Goal: Task Accomplishment & Management: Complete application form

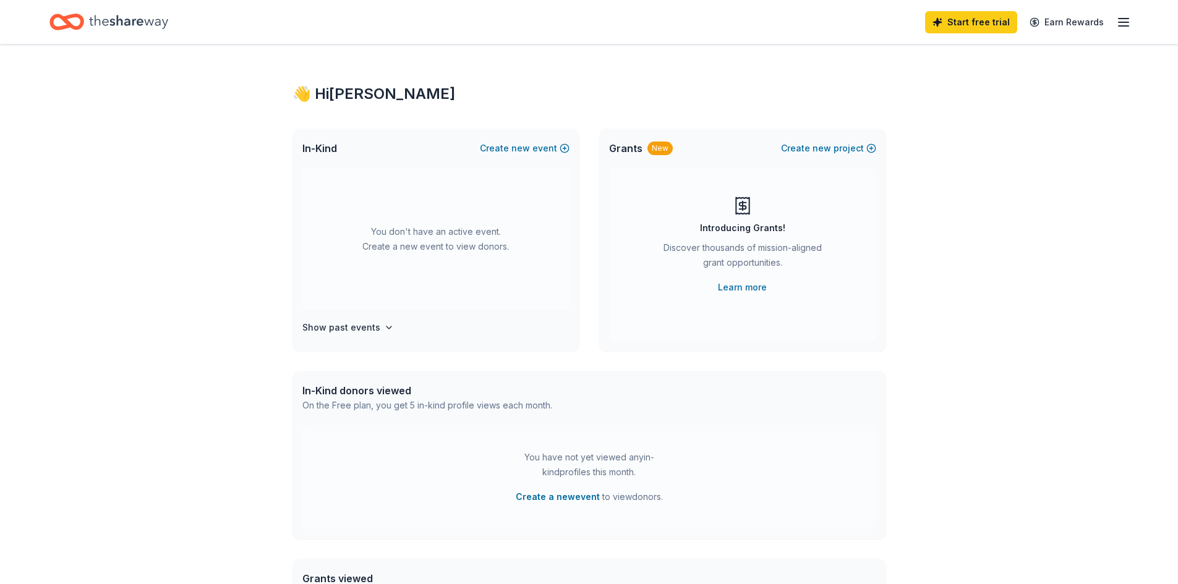
click at [1122, 20] on icon "button" at bounding box center [1123, 22] width 15 height 15
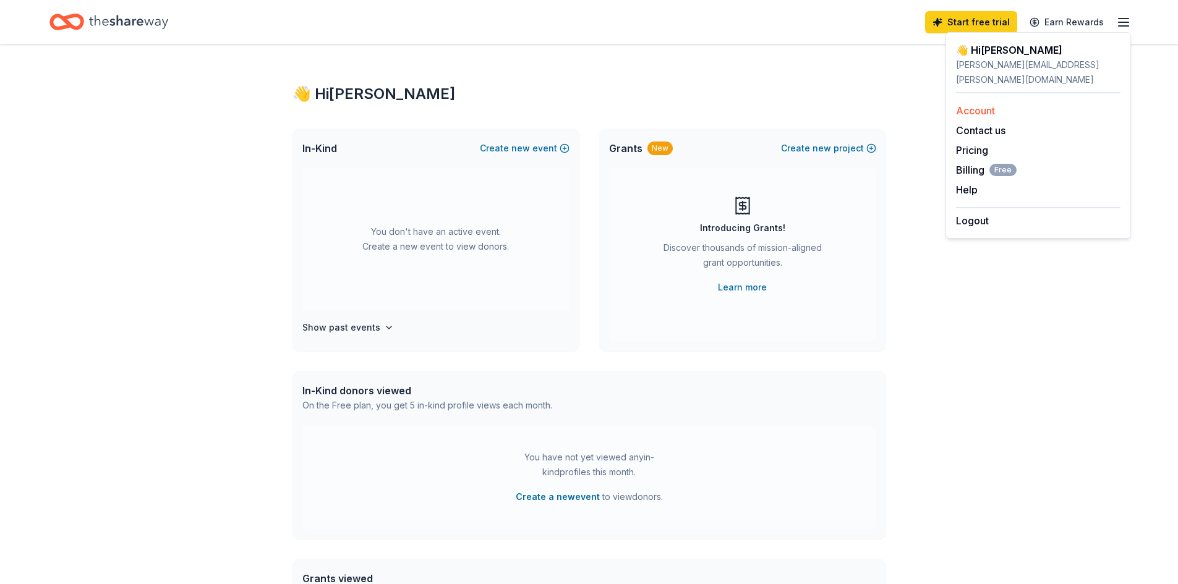
click at [994, 103] on div "Account" at bounding box center [1038, 110] width 164 height 15
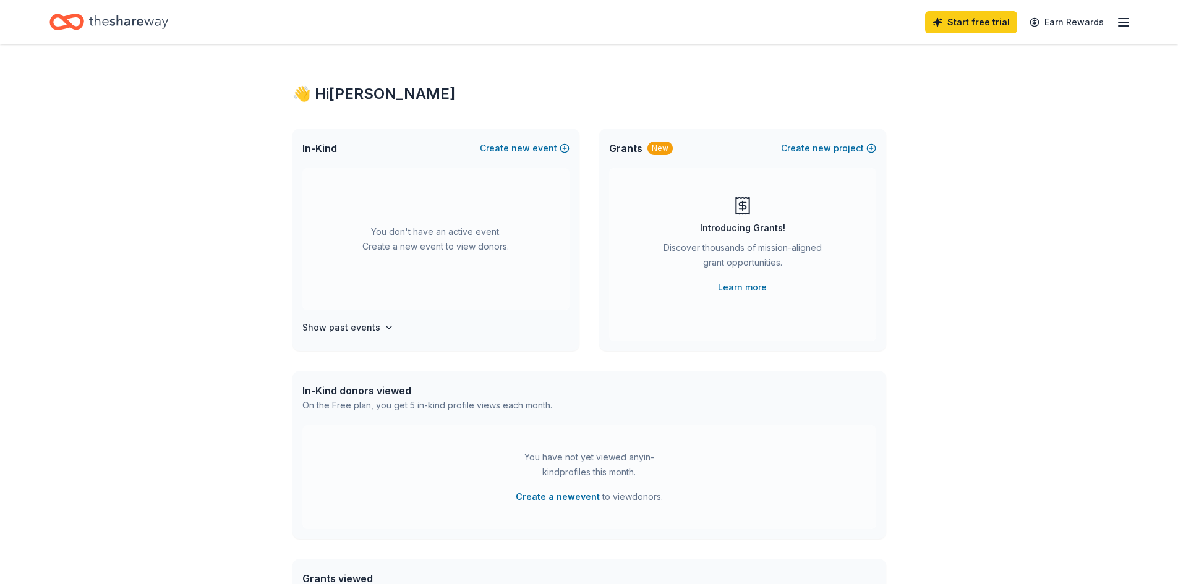
click at [113, 23] on icon "Home" at bounding box center [128, 22] width 79 height 14
click at [1065, 20] on link "Earn Rewards" at bounding box center [1066, 22] width 89 height 22
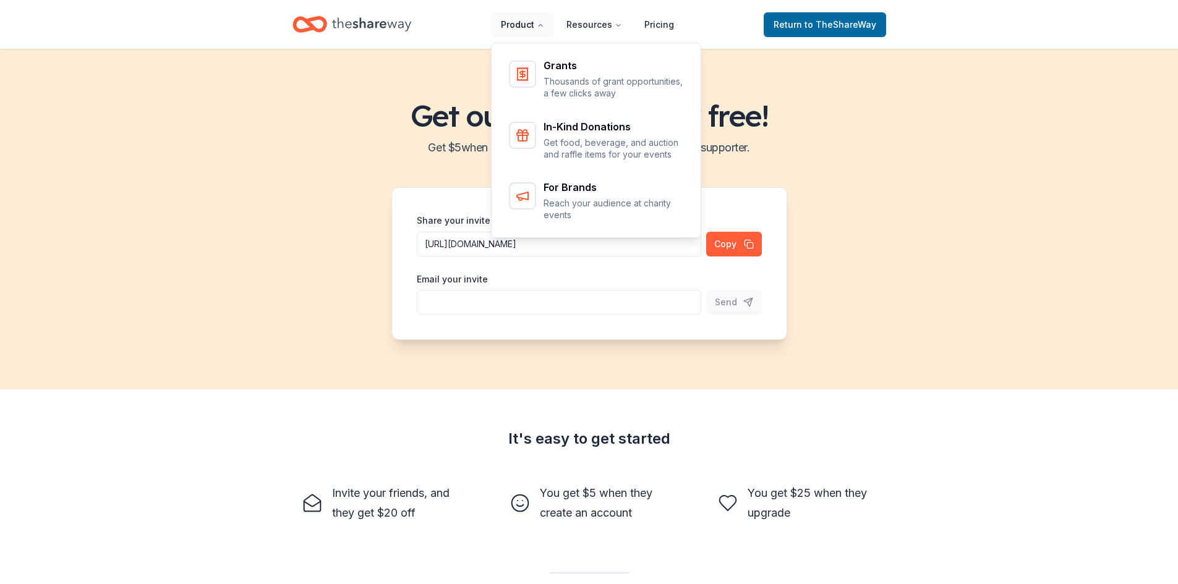
click at [519, 21] on button "Product" at bounding box center [522, 24] width 63 height 25
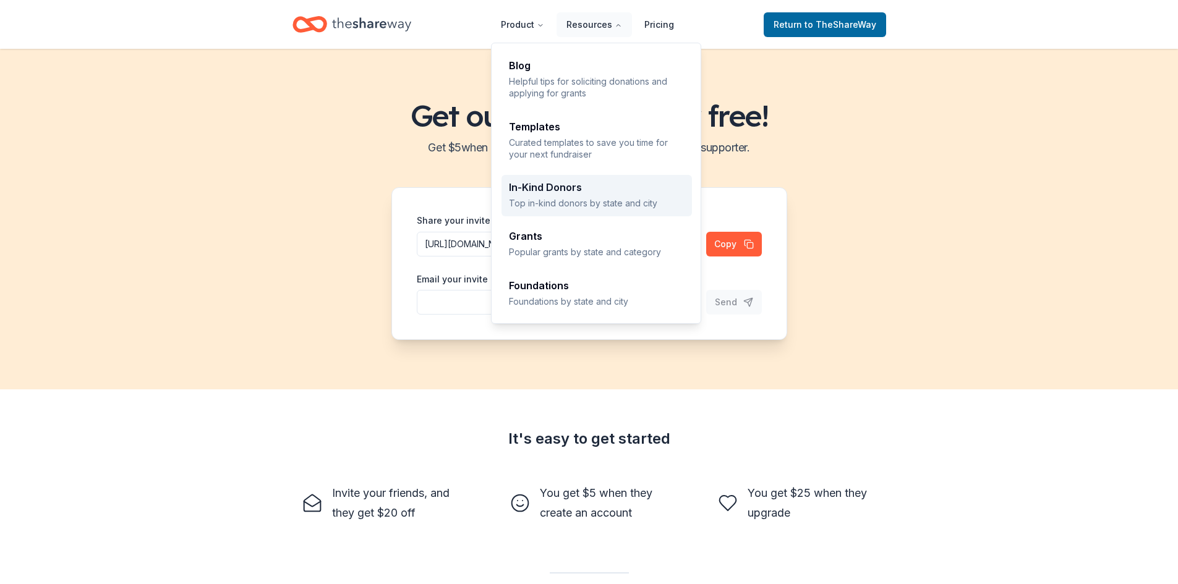
click at [542, 199] on p "Top in-kind donors by state and city" at bounding box center [597, 203] width 176 height 12
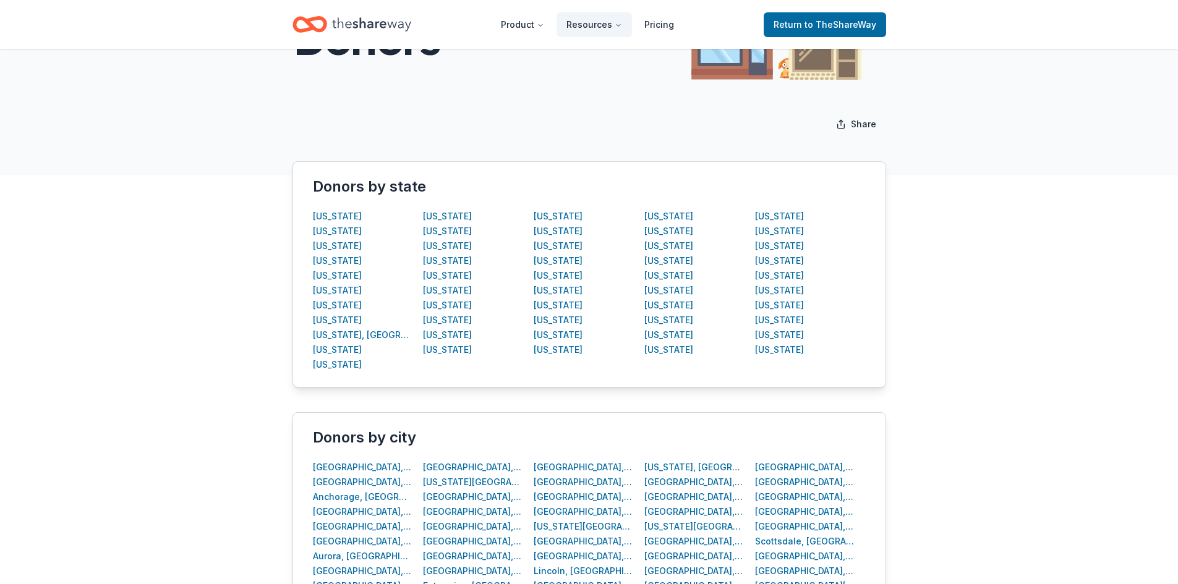
scroll to position [185, 0]
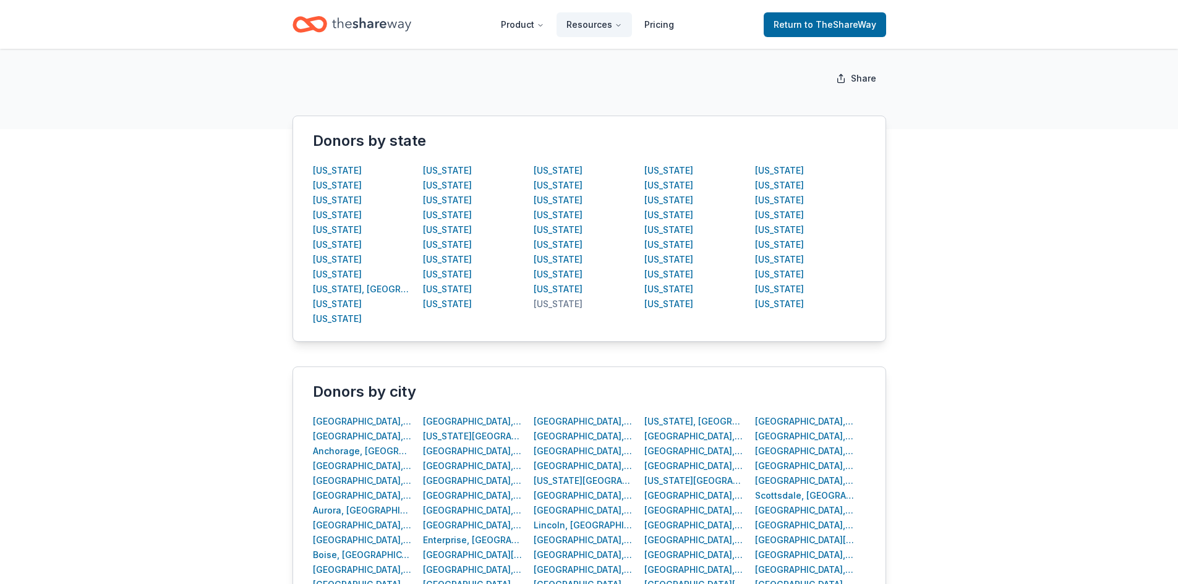
click at [572, 302] on div "New Jersey" at bounding box center [558, 304] width 49 height 15
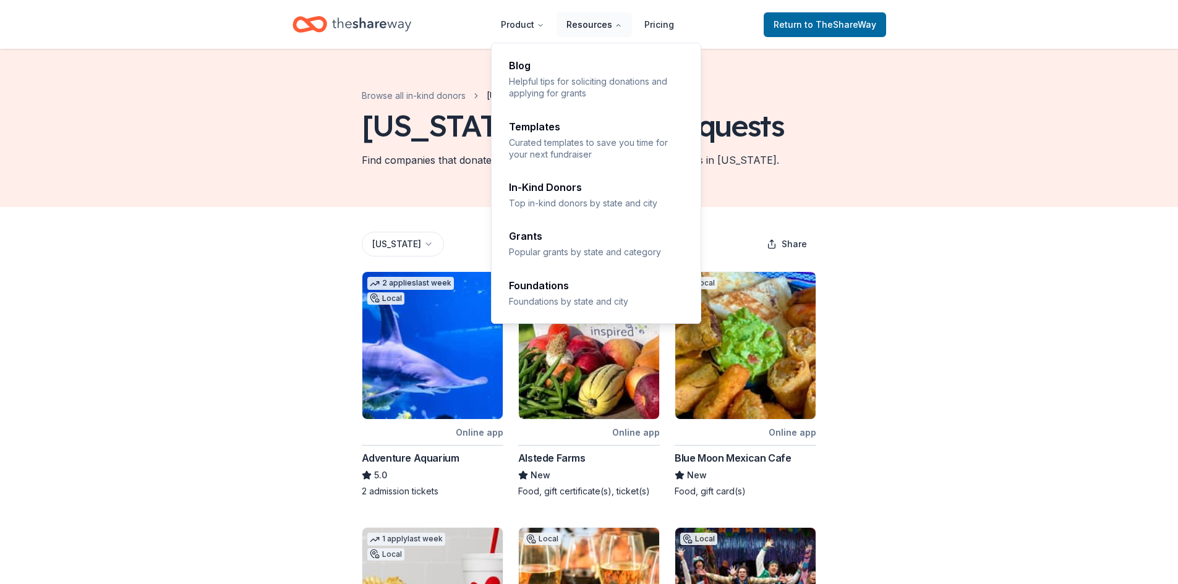
click at [622, 28] on icon "Main" at bounding box center [618, 25] width 7 height 7
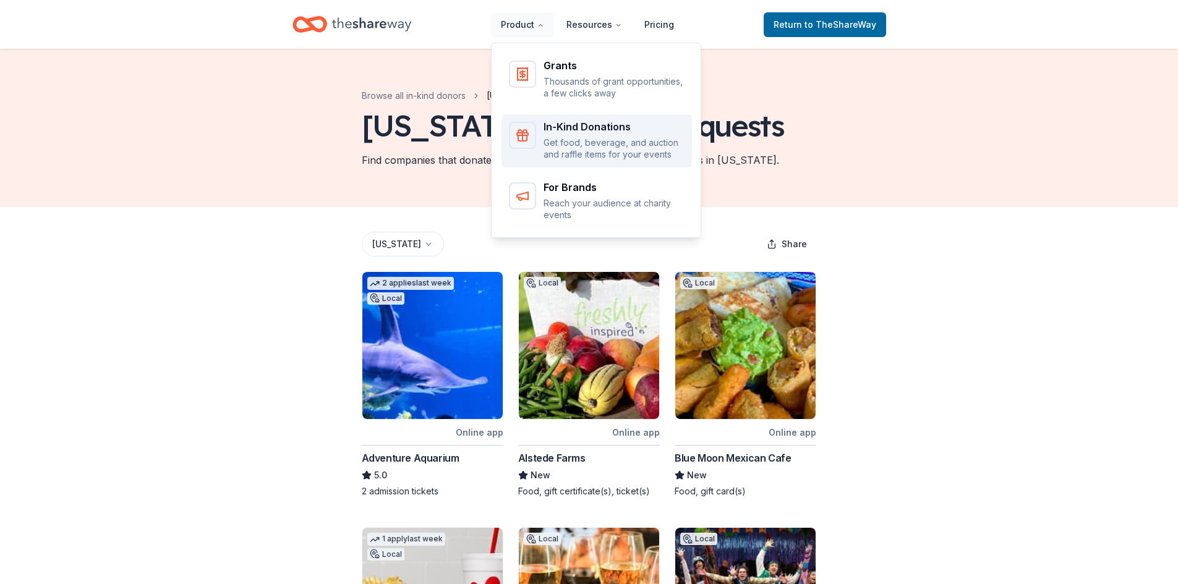
click at [560, 137] on p "Get food, beverage, and auction and raffle items for your events" at bounding box center [613, 149] width 141 height 24
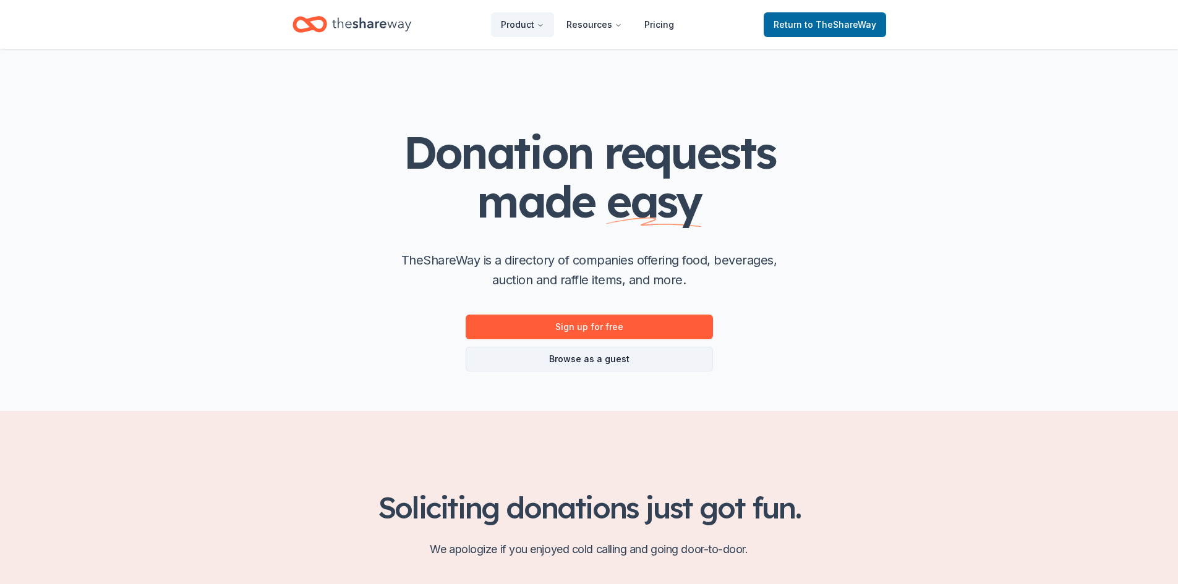
click at [577, 358] on link "Browse as a guest" at bounding box center [589, 359] width 247 height 25
click at [558, 330] on link "Sign up for free" at bounding box center [589, 327] width 247 height 25
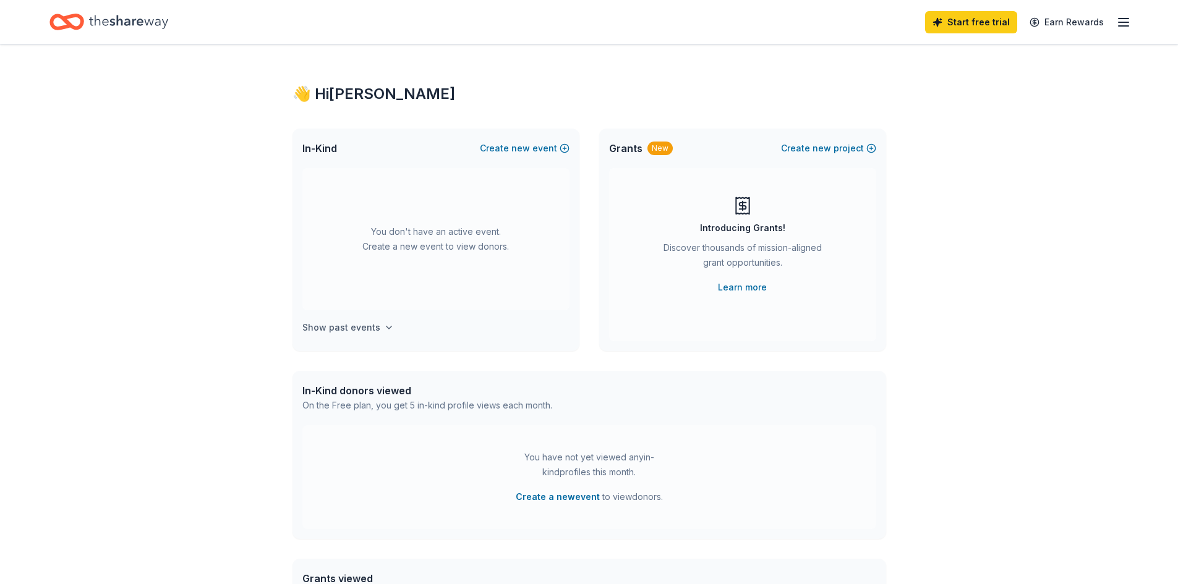
click at [320, 328] on h4 "Show past events" at bounding box center [341, 327] width 78 height 15
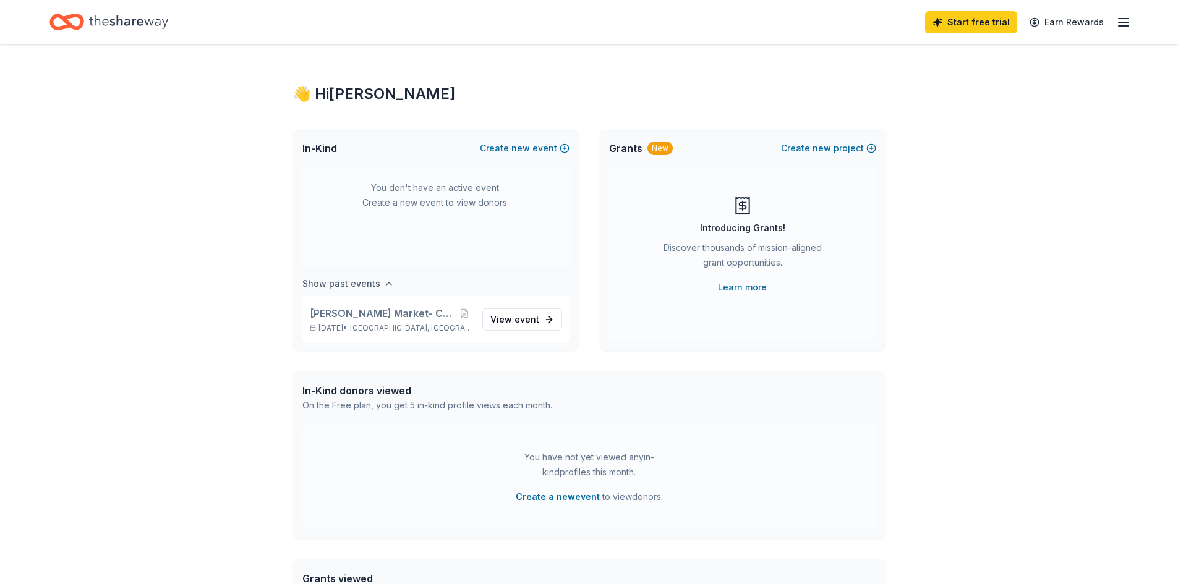
scroll to position [46, 0]
click at [490, 320] on span "View event" at bounding box center [514, 317] width 49 height 15
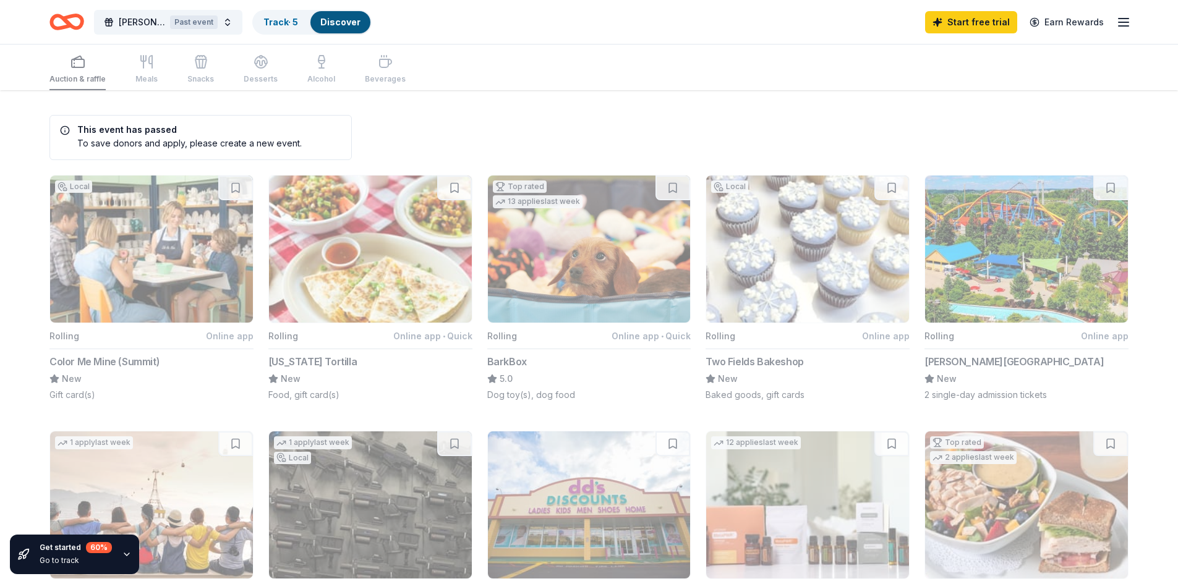
click at [341, 19] on link "Discover" at bounding box center [340, 22] width 40 height 11
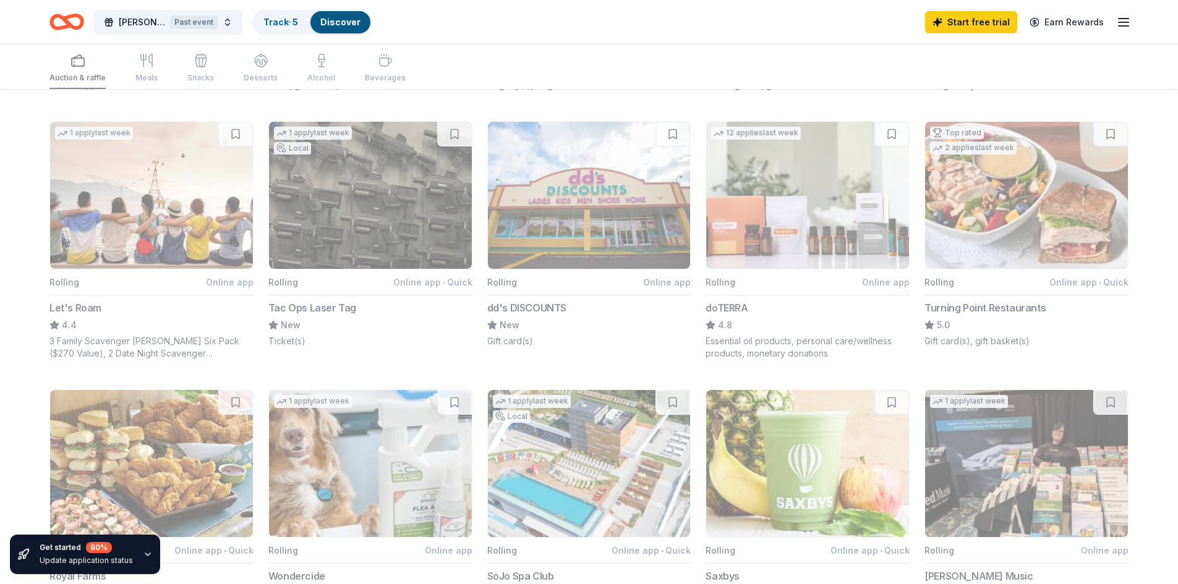
scroll to position [309, 0]
click at [142, 25] on span "[PERSON_NAME] Market- Campus Food Pantry" at bounding box center [142, 22] width 46 height 15
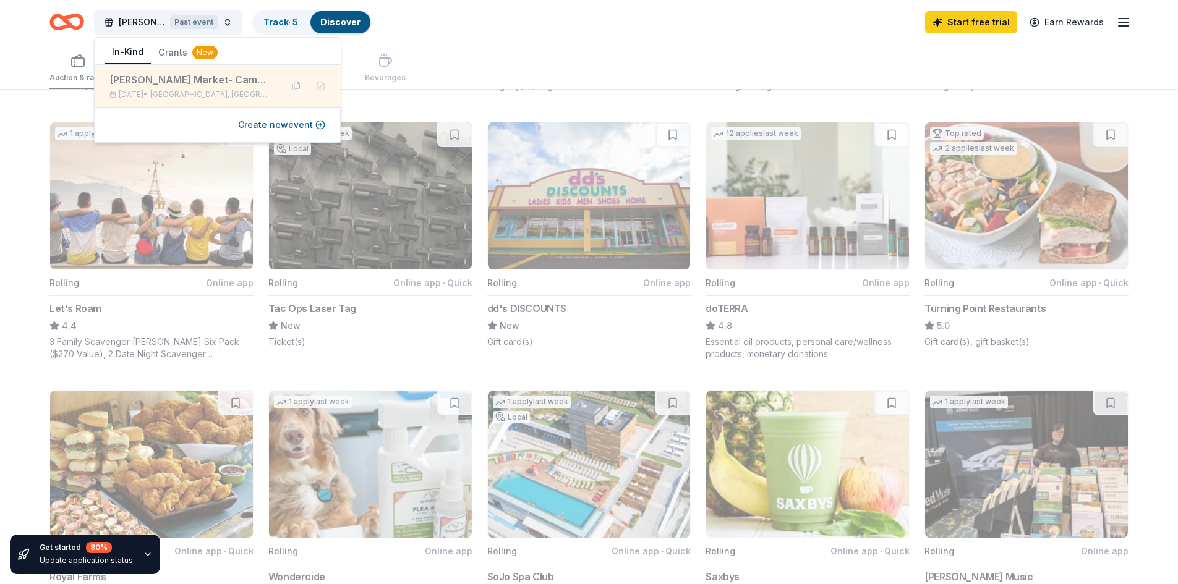
click at [173, 87] on div "[PERSON_NAME] Market- Campus Food Pantry" at bounding box center [190, 79] width 162 height 15
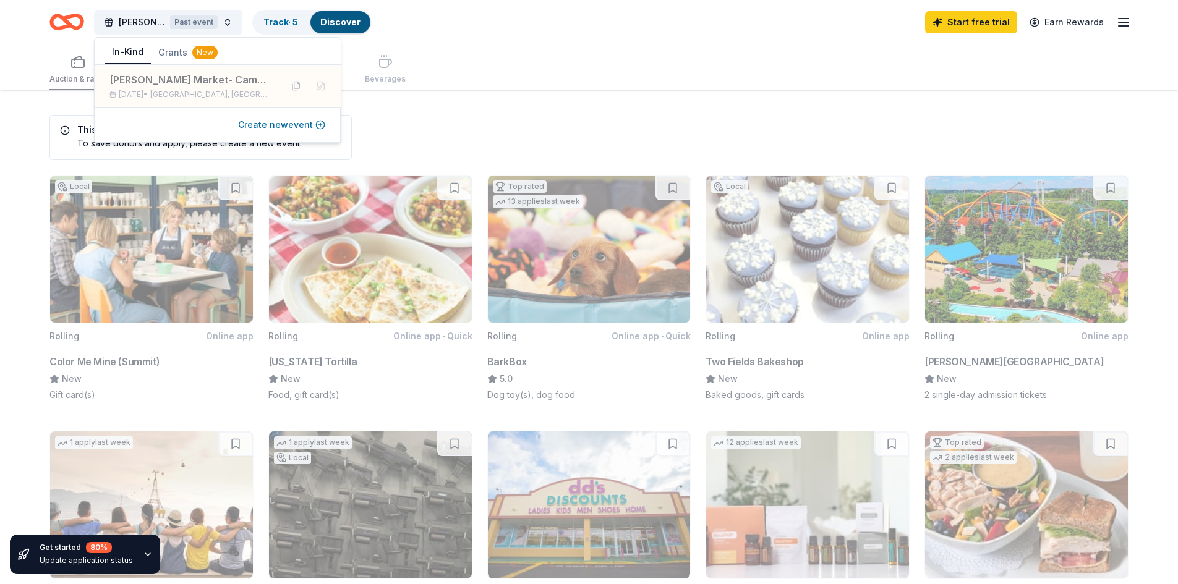
click at [266, 127] on button "Create new event" at bounding box center [281, 124] width 87 height 15
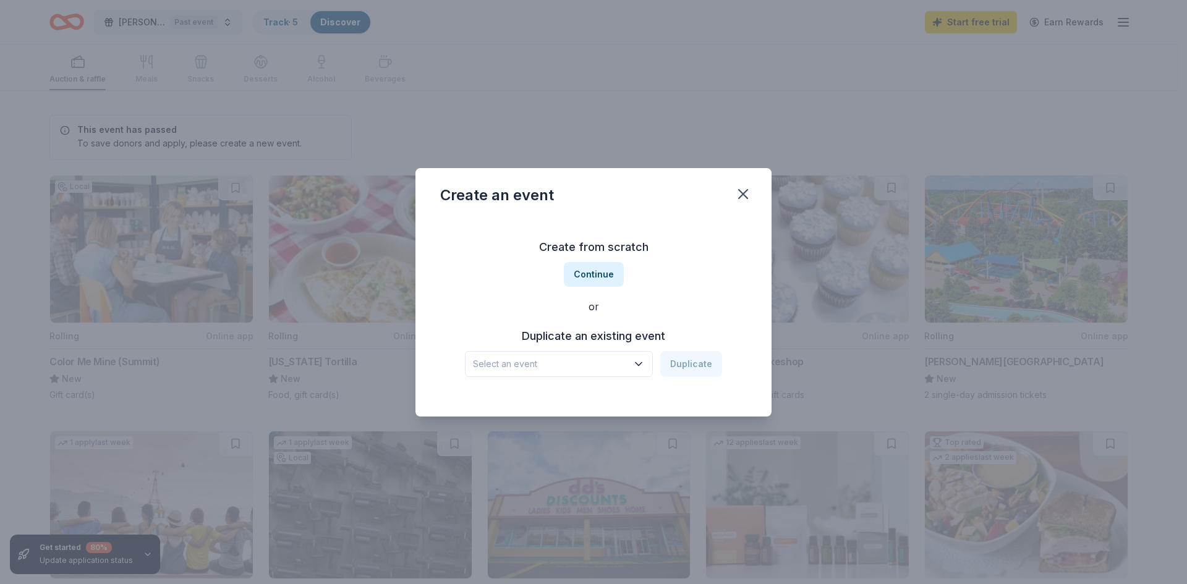
click at [630, 340] on h3 "Duplicate an existing event" at bounding box center [593, 336] width 257 height 20
click at [642, 361] on icon "button" at bounding box center [638, 364] width 12 height 12
click at [592, 400] on div "[PERSON_NAME] Market- Campus Food Pantry" at bounding box center [560, 397] width 164 height 15
click at [693, 364] on button "Duplicate" at bounding box center [691, 364] width 62 height 26
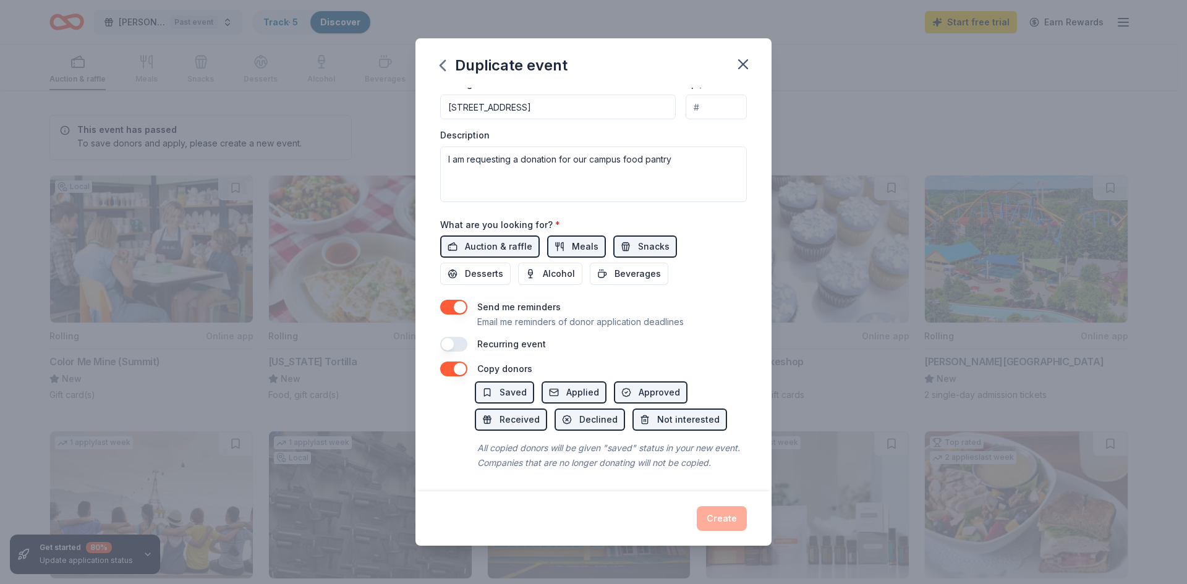
scroll to position [325, 0]
click at [479, 265] on span "Desserts" at bounding box center [484, 272] width 38 height 15
click at [638, 238] on span "Snacks" at bounding box center [654, 245] width 32 height 15
click at [445, 336] on button "button" at bounding box center [453, 343] width 27 height 15
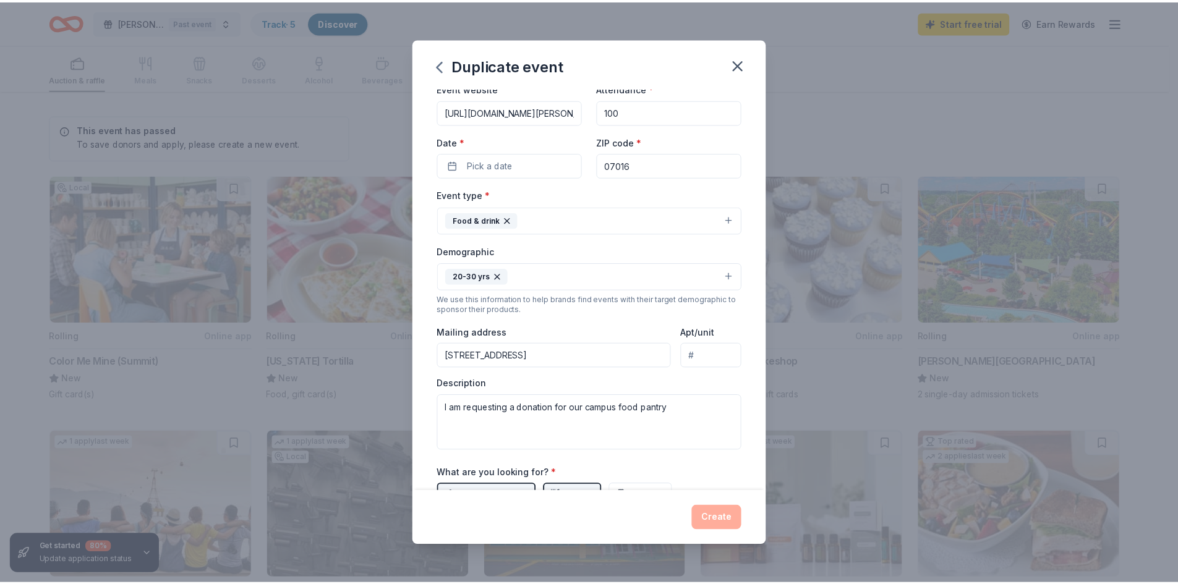
scroll to position [0, 0]
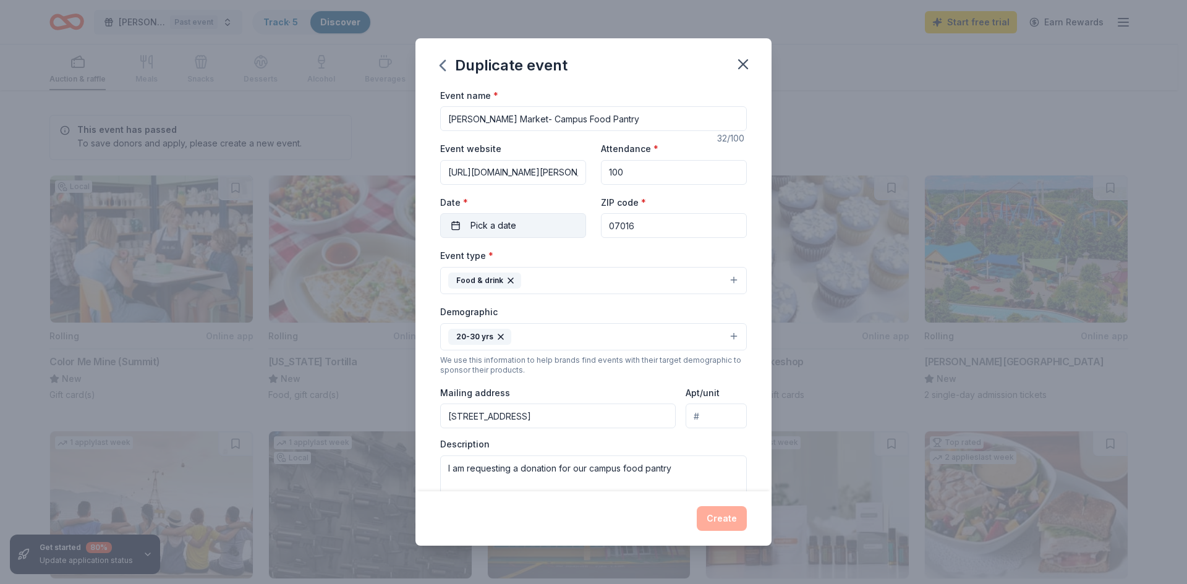
click at [461, 227] on button "Pick a date" at bounding box center [513, 225] width 146 height 25
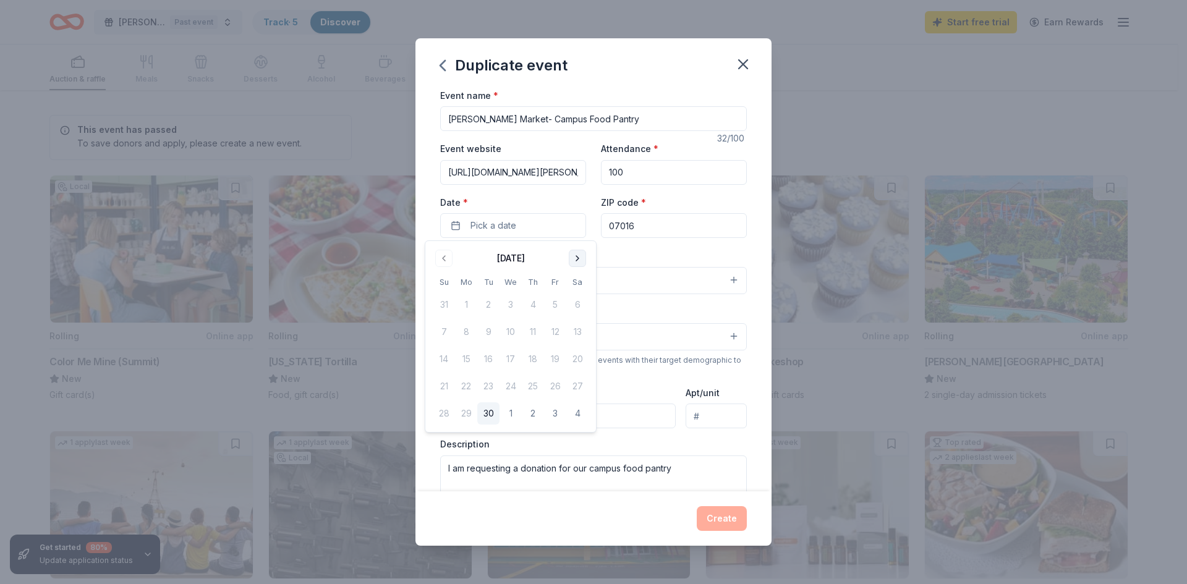
click at [581, 260] on button "Go to next month" at bounding box center [577, 258] width 17 height 17
click at [532, 412] on button "30" at bounding box center [533, 413] width 22 height 22
click at [720, 519] on button "Create" at bounding box center [722, 518] width 50 height 25
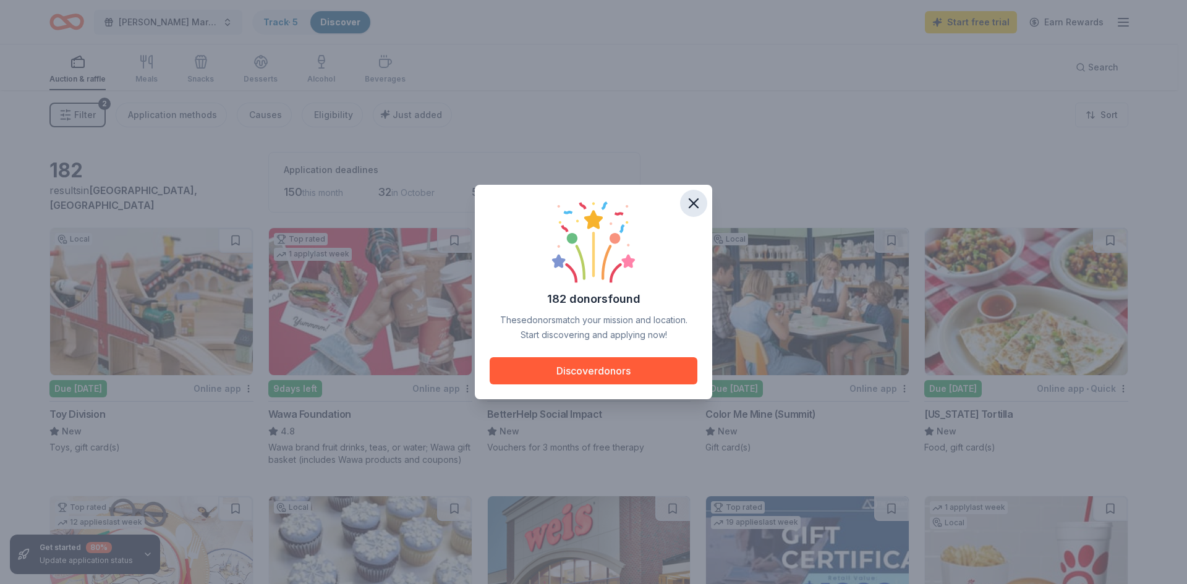
click at [694, 203] on icon "button" at bounding box center [693, 203] width 9 height 9
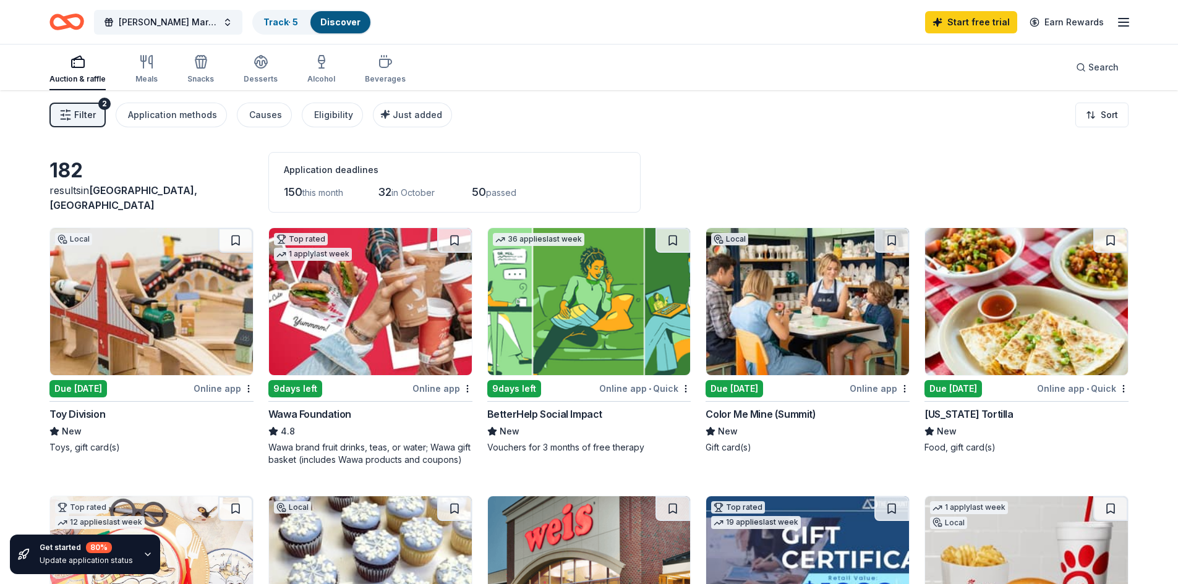
scroll to position [62, 0]
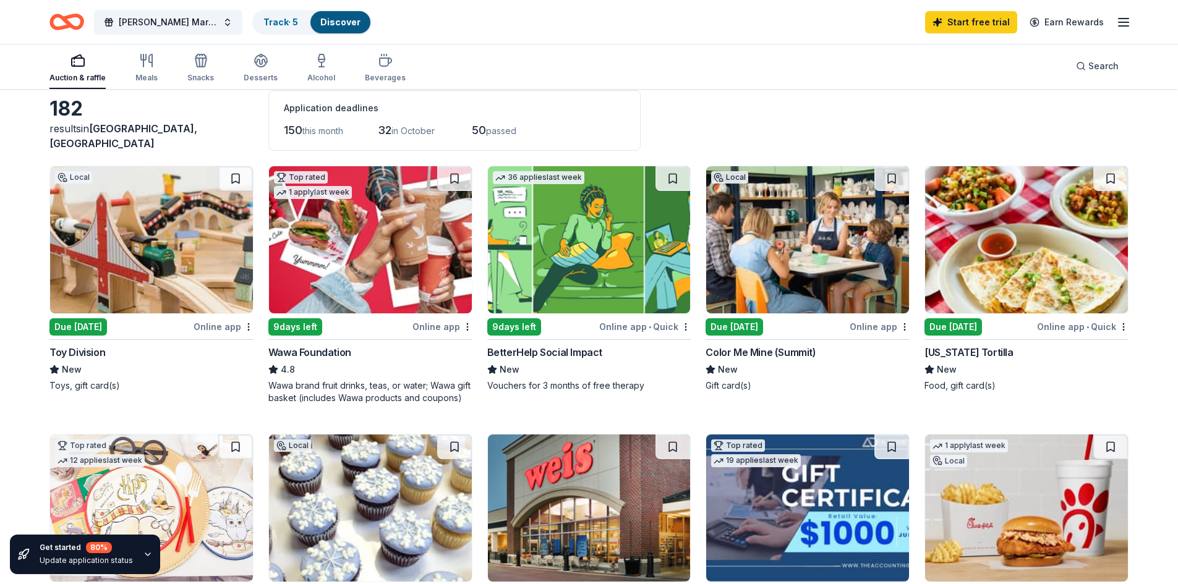
click at [370, 253] on img at bounding box center [370, 239] width 203 height 147
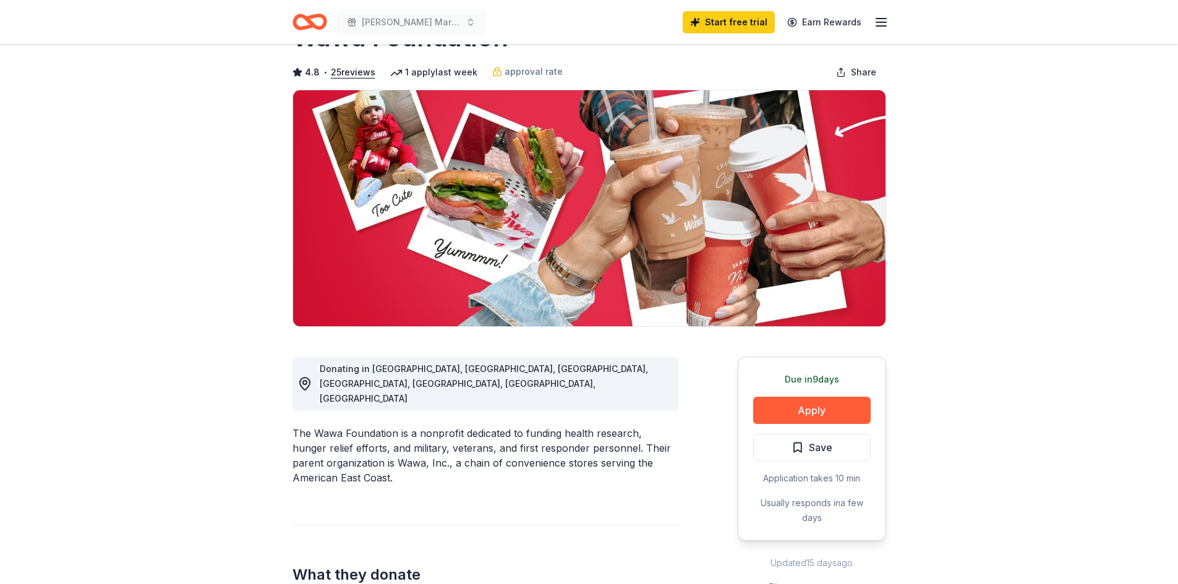
scroll to position [124, 0]
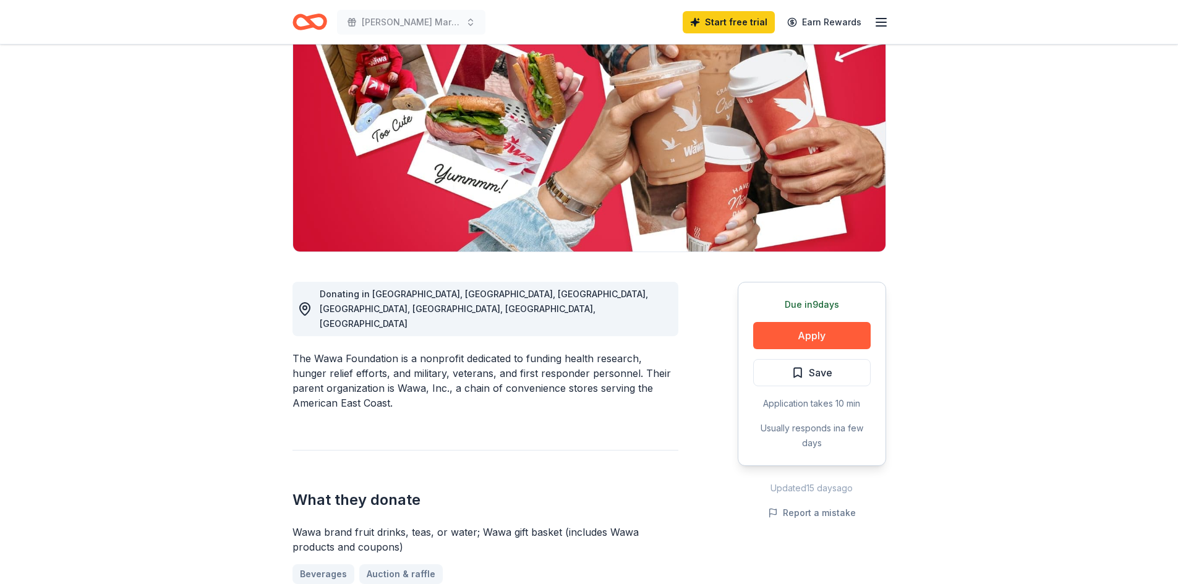
drag, startPoint x: 353, startPoint y: 328, endPoint x: 632, endPoint y: 360, distance: 280.8
click at [632, 360] on div "The Wawa Foundation is a nonprofit dedicated to funding health research, hunger…" at bounding box center [485, 380] width 386 height 59
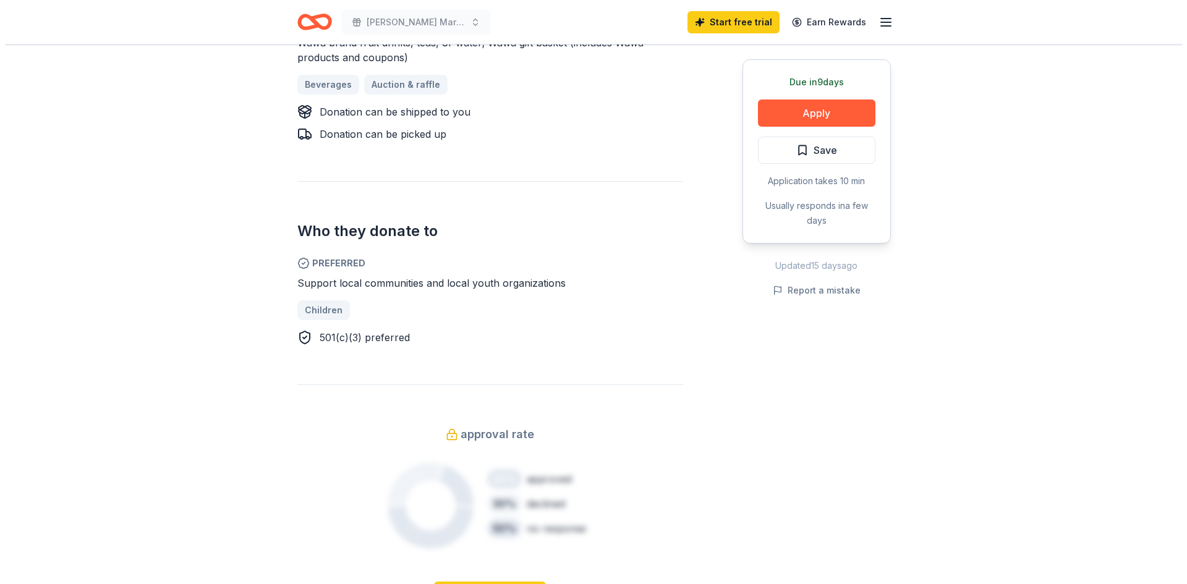
scroll to position [618, 0]
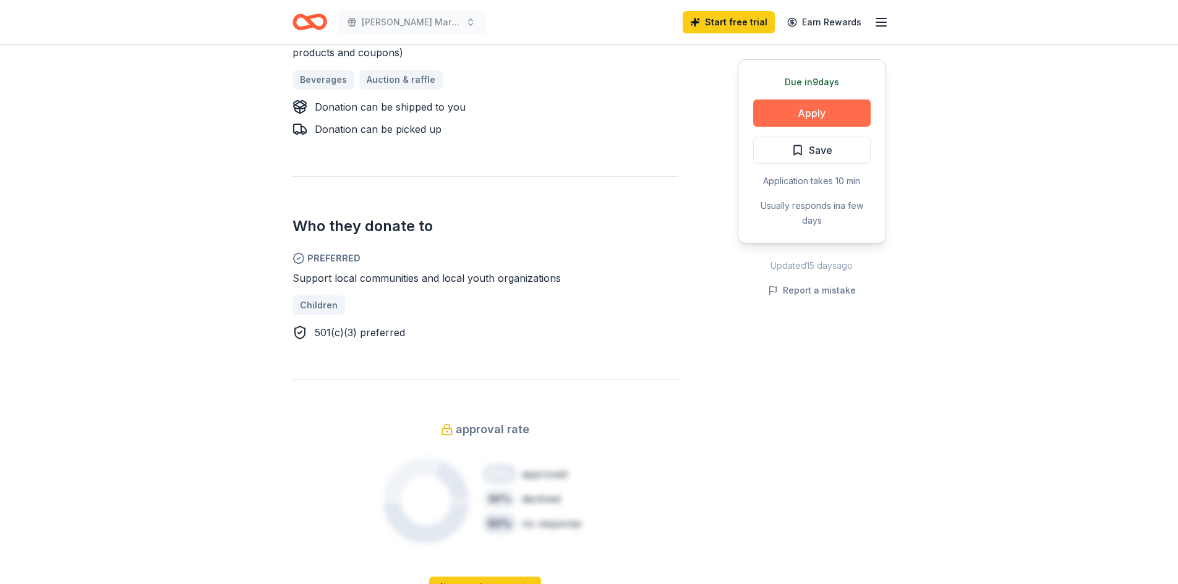
click at [826, 114] on button "Apply" at bounding box center [811, 113] width 117 height 27
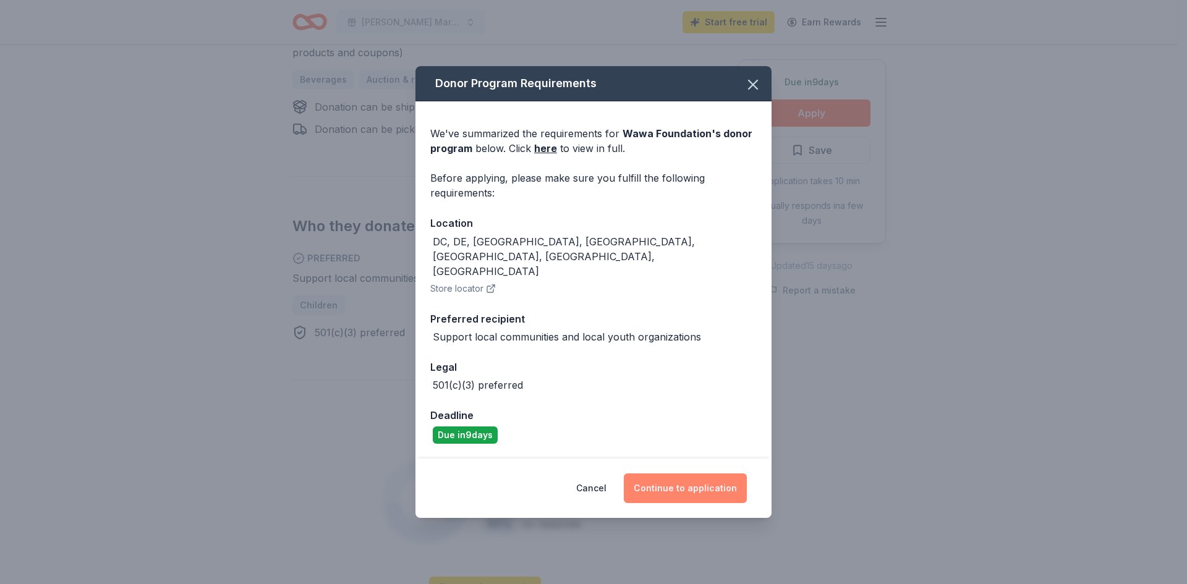
click at [647, 476] on button "Continue to application" at bounding box center [685, 489] width 123 height 30
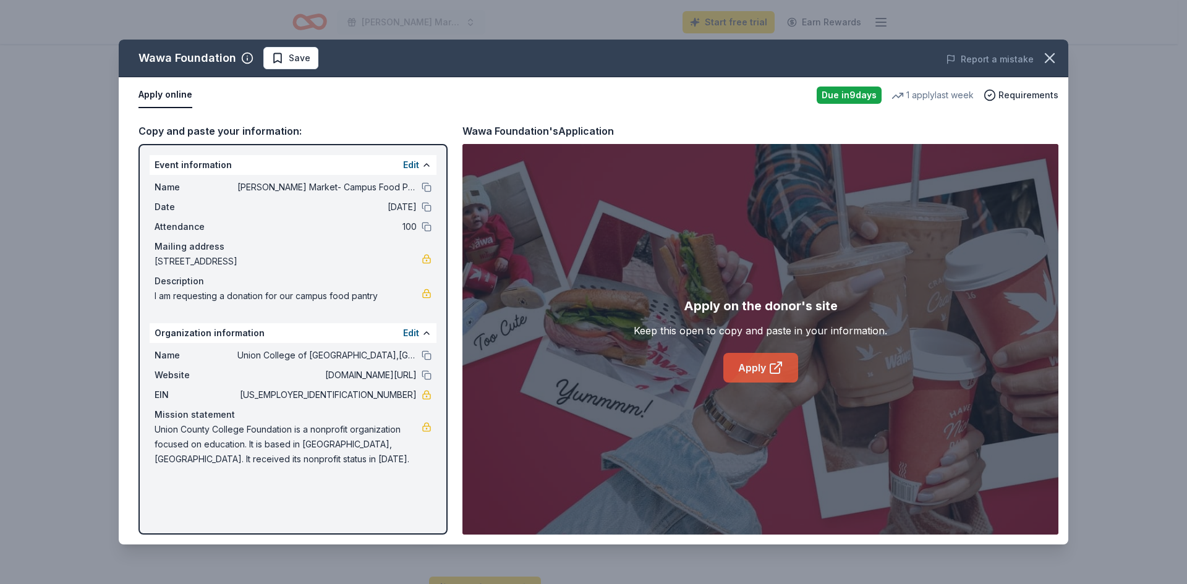
click at [739, 367] on link "Apply" at bounding box center [760, 368] width 75 height 30
